Goal: Information Seeking & Learning: Learn about a topic

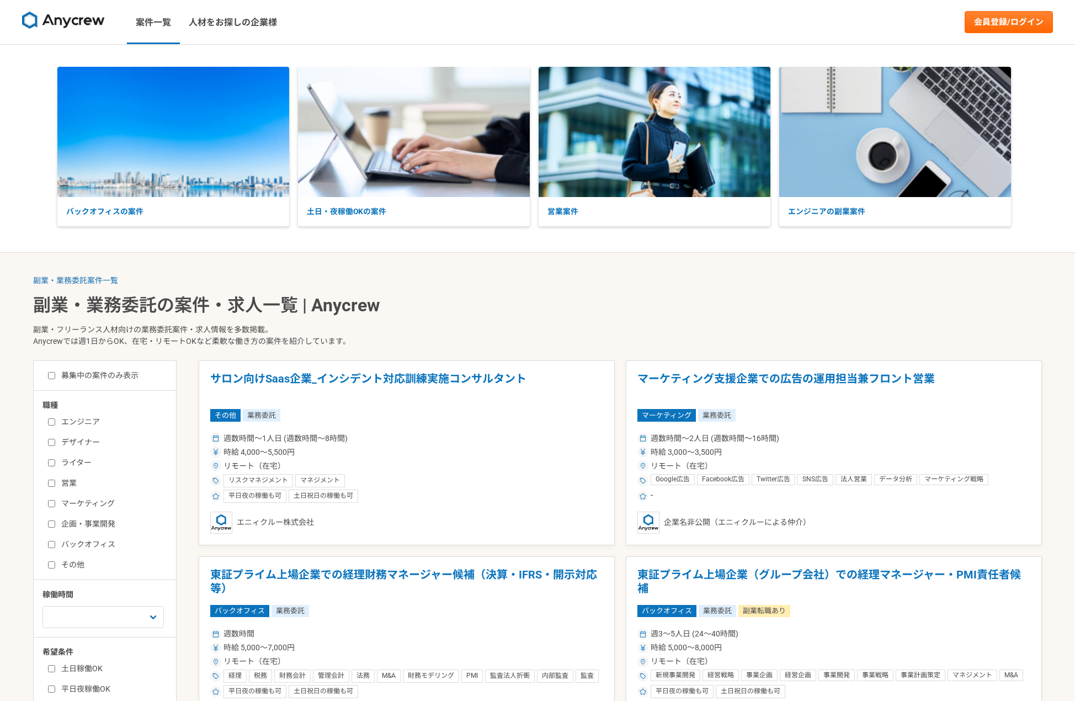
click at [50, 426] on input "エンジニア" at bounding box center [51, 421] width 7 height 7
checkbox input "true"
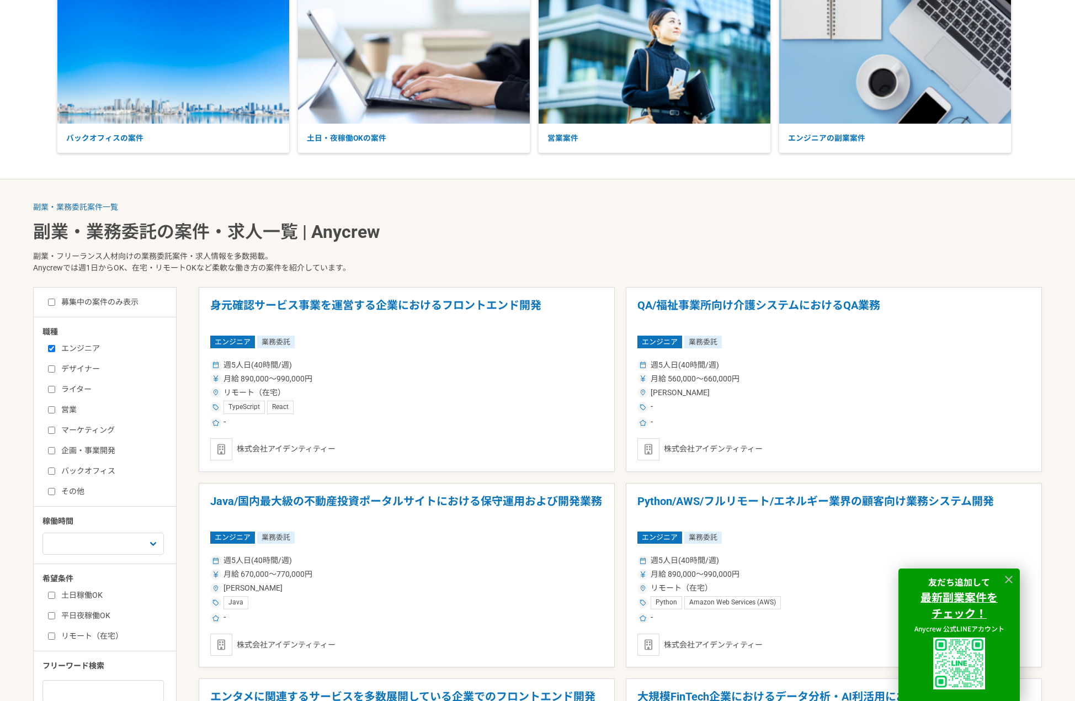
scroll to position [147, 0]
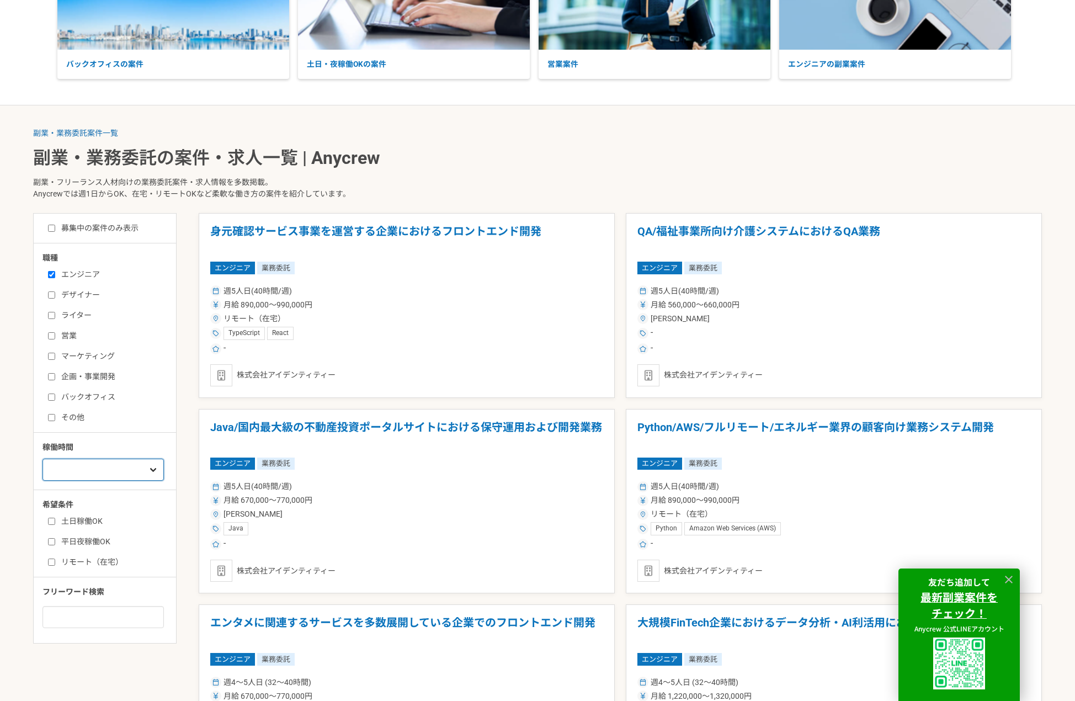
click at [148, 476] on select "週1人日（8時間）以下 週2人日（16時間）以下 週3人日（24時間）以下 週4人日（32時間）以下 週5人日（40時間）以下" at bounding box center [103, 470] width 121 height 22
click at [150, 614] on input at bounding box center [103, 617] width 121 height 22
type input "じ"
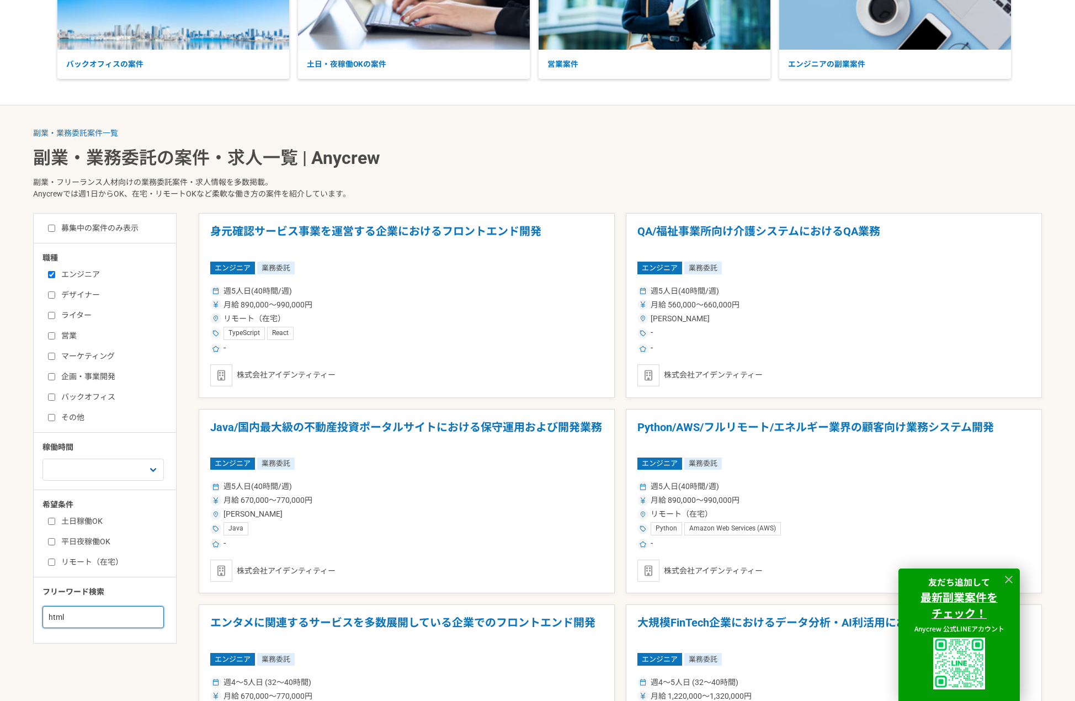
type input "html"
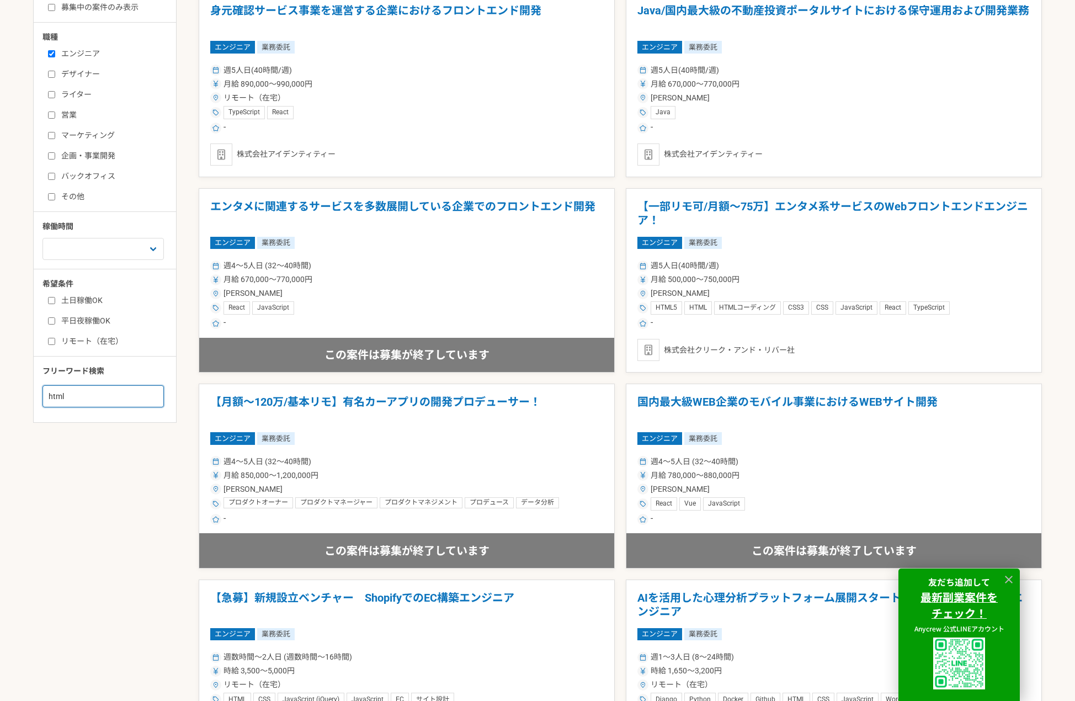
scroll to position [147, 0]
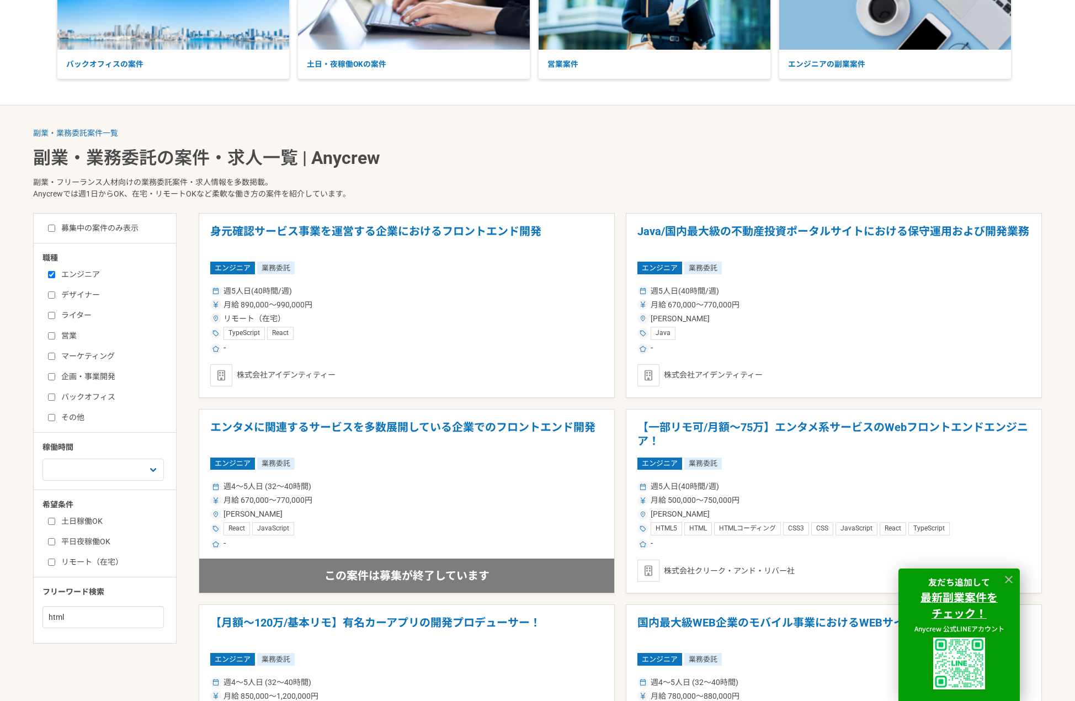
click at [52, 231] on input "募集中の案件のみ表示" at bounding box center [51, 228] width 7 height 7
checkbox input "true"
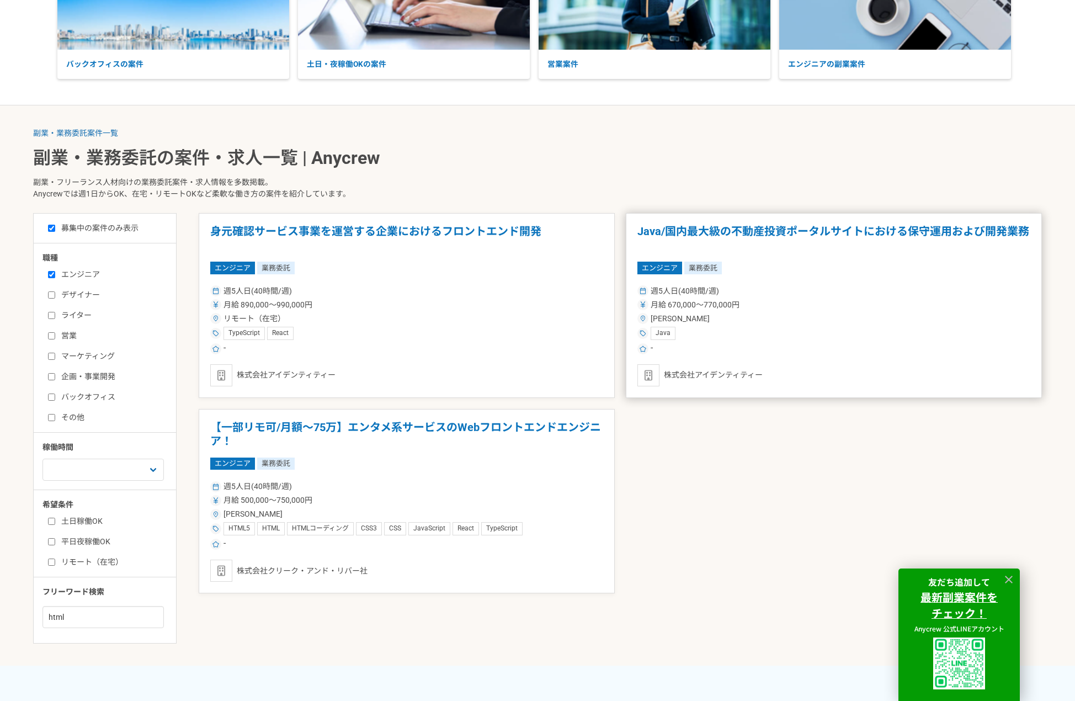
click at [800, 357] on article "Java/国内最大級の不動産投資ポータルサイトにおける保守運用および開発業務 エンジニア 業務委託 週5人日(40時間/週) 月給 670,000〜770,0…" at bounding box center [834, 305] width 416 height 185
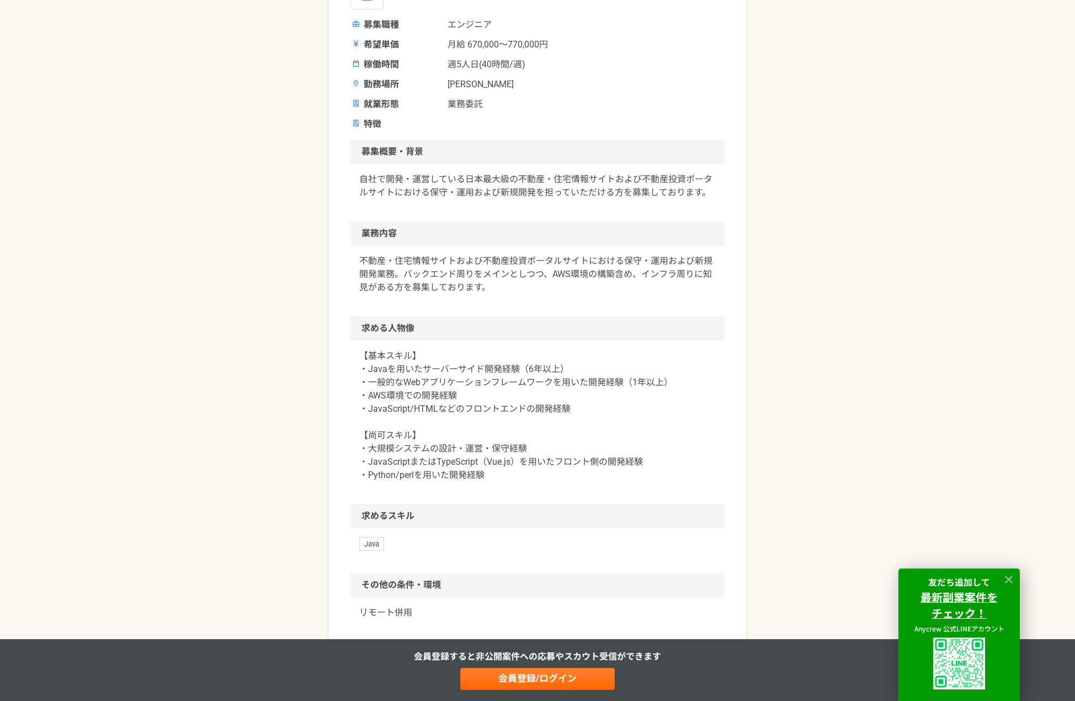
scroll to position [442, 0]
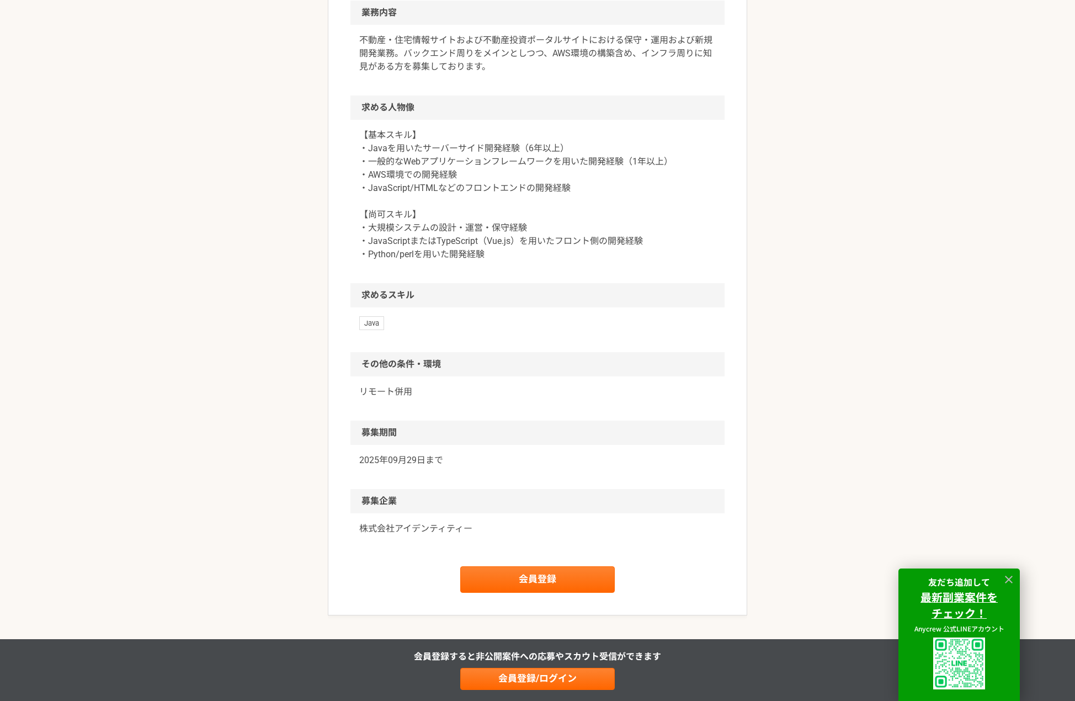
click at [417, 530] on p "株式会社アイデンティティー" at bounding box center [537, 528] width 357 height 13
